Goal: Information Seeking & Learning: Learn about a topic

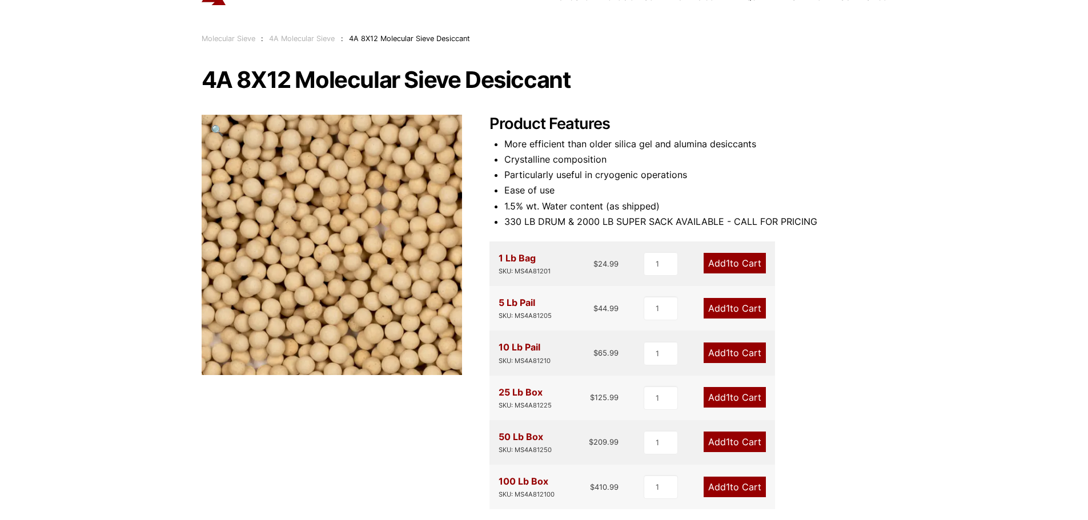
scroll to position [34, 0]
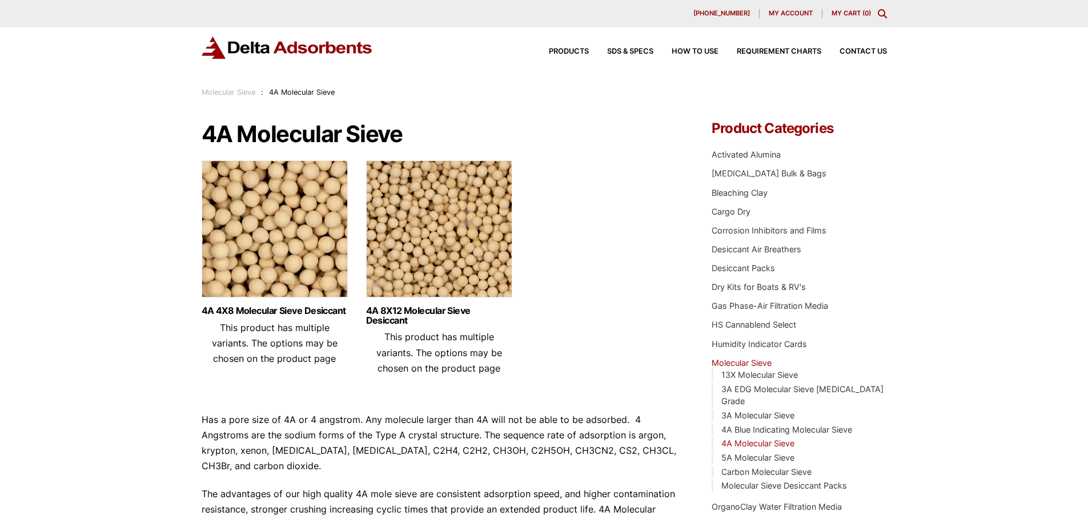
drag, startPoint x: 95, startPoint y: 149, endPoint x: 103, endPoint y: 148, distance: 8.1
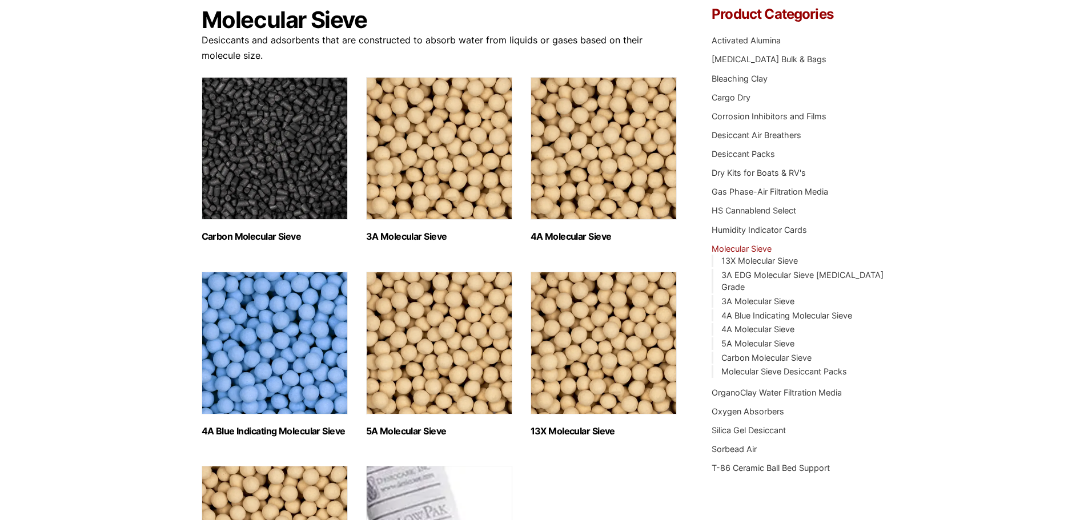
click at [276, 349] on img "Visit product category 4A Blue Indicating Molecular Sieve" at bounding box center [275, 343] width 146 height 143
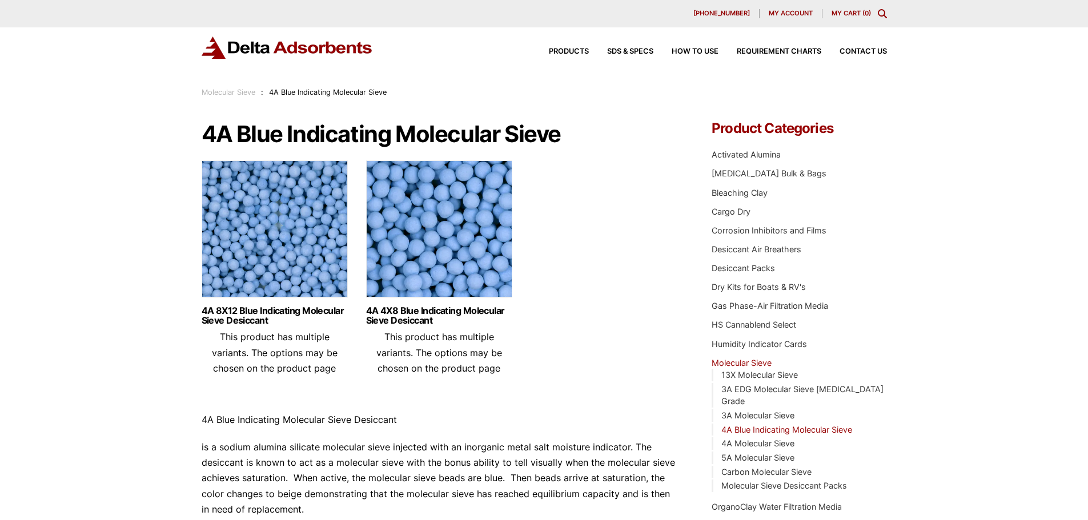
click at [296, 254] on img at bounding box center [275, 231] width 146 height 143
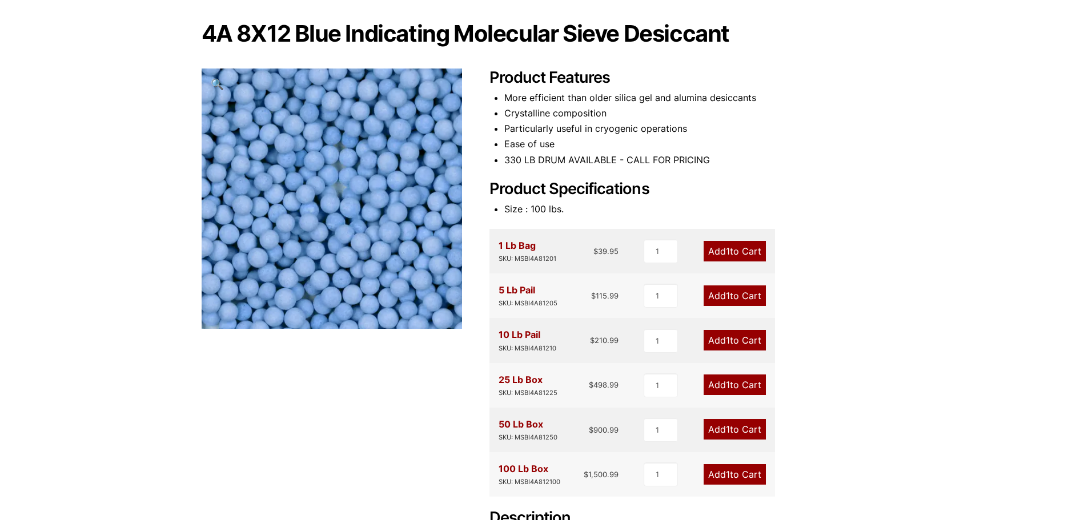
scroll to position [114, 0]
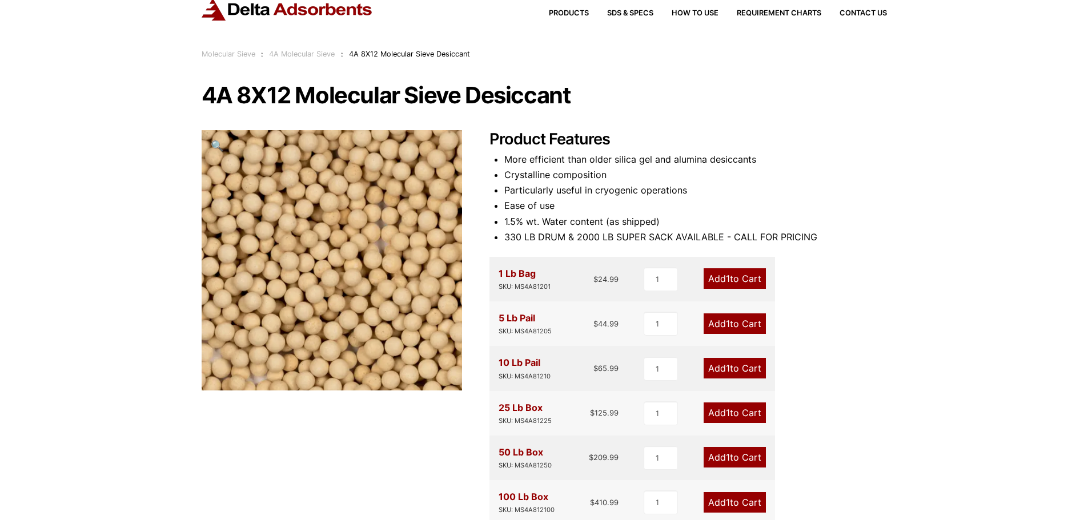
scroll to position [57, 0]
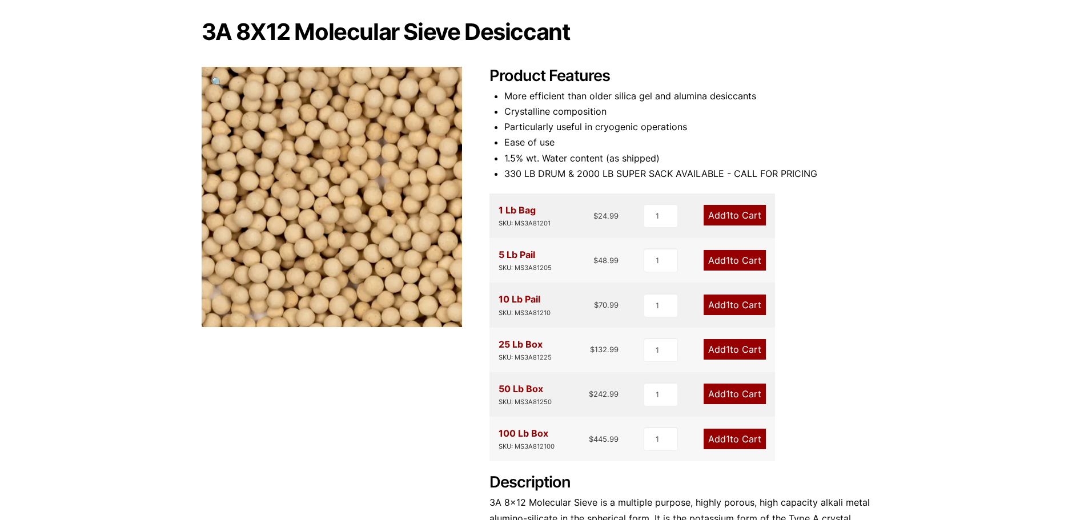
scroll to position [114, 0]
